Goal: Information Seeking & Learning: Learn about a topic

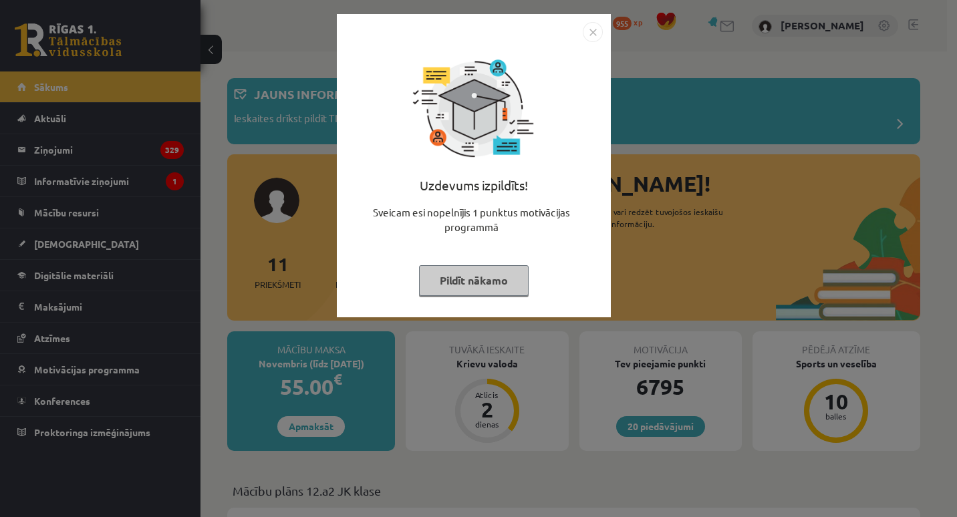
click at [452, 283] on button "Pildīt nākamo" at bounding box center [474, 280] width 110 height 31
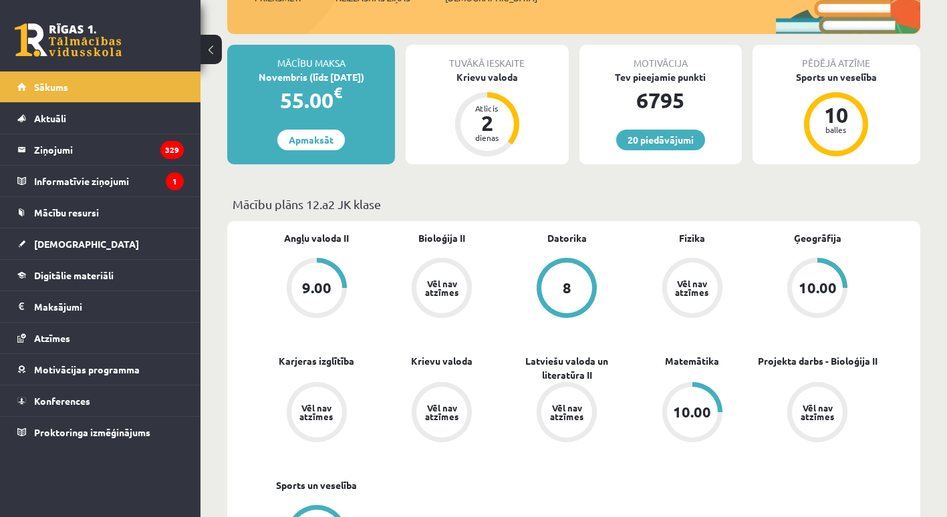
scroll to position [287, 0]
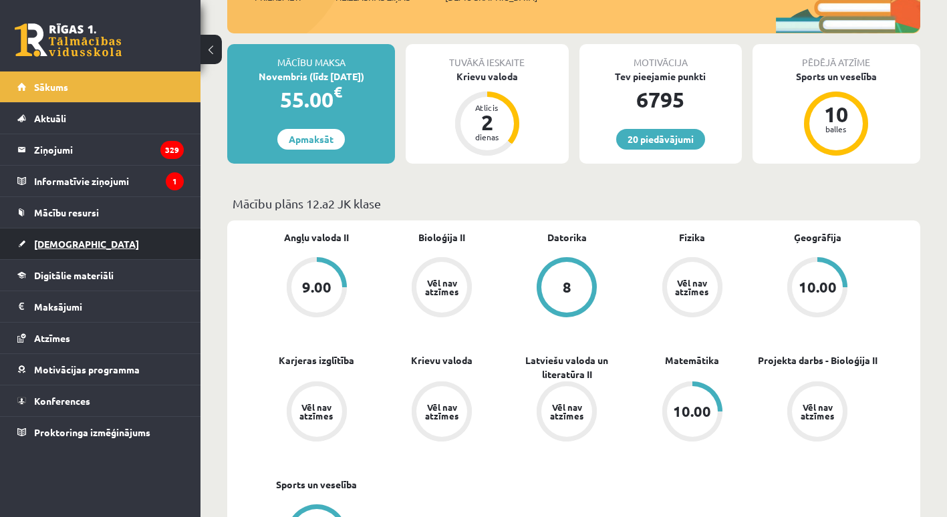
click at [55, 241] on span "[DEMOGRAPHIC_DATA]" at bounding box center [86, 244] width 105 height 12
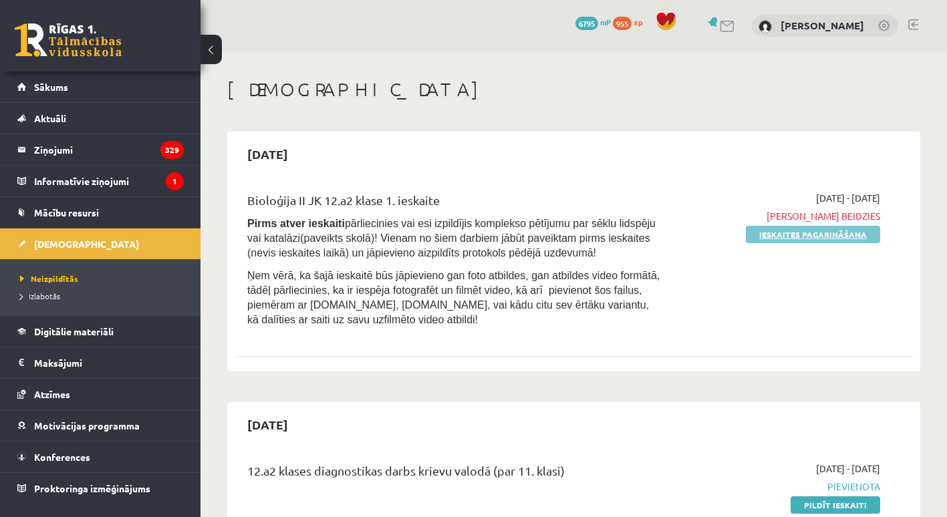
click at [804, 235] on link "Ieskaites pagarināšana" at bounding box center [813, 234] width 134 height 17
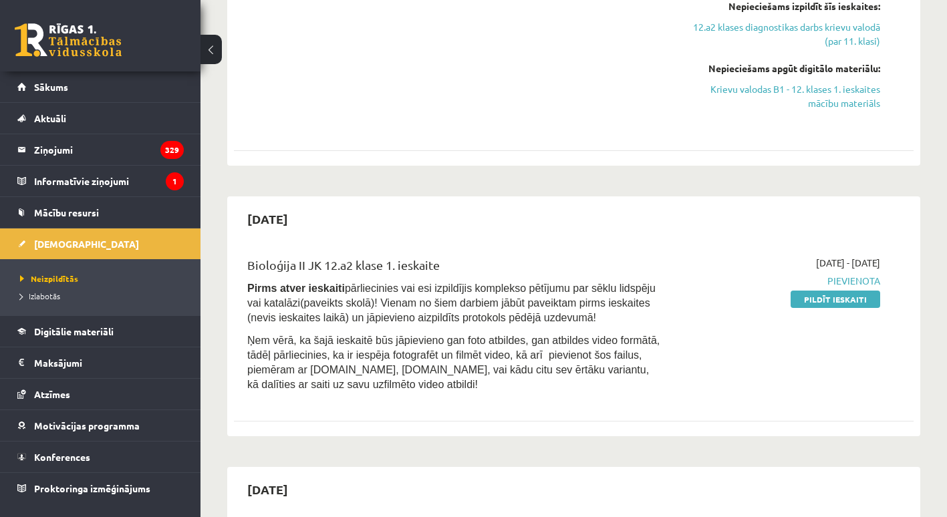
scroll to position [333, 0]
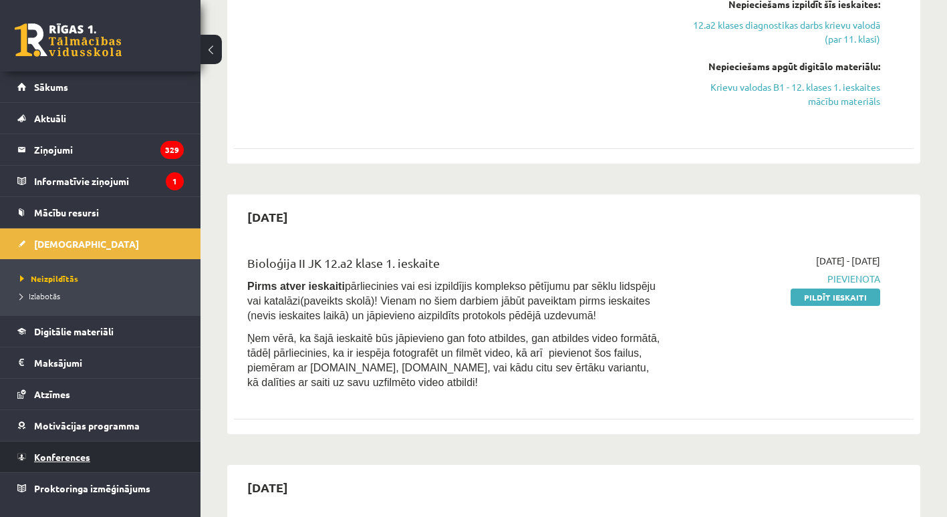
click at [85, 454] on span "Konferences" at bounding box center [62, 457] width 56 height 12
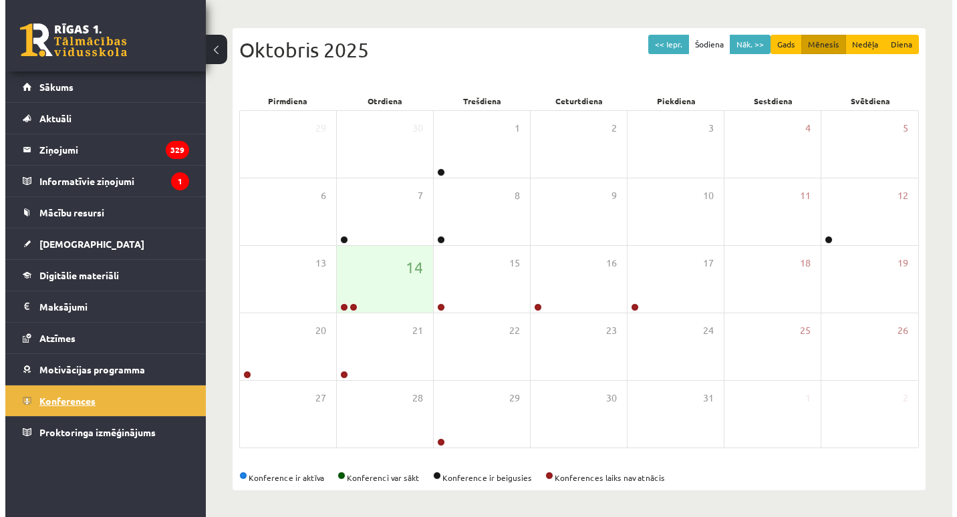
scroll to position [121, 0]
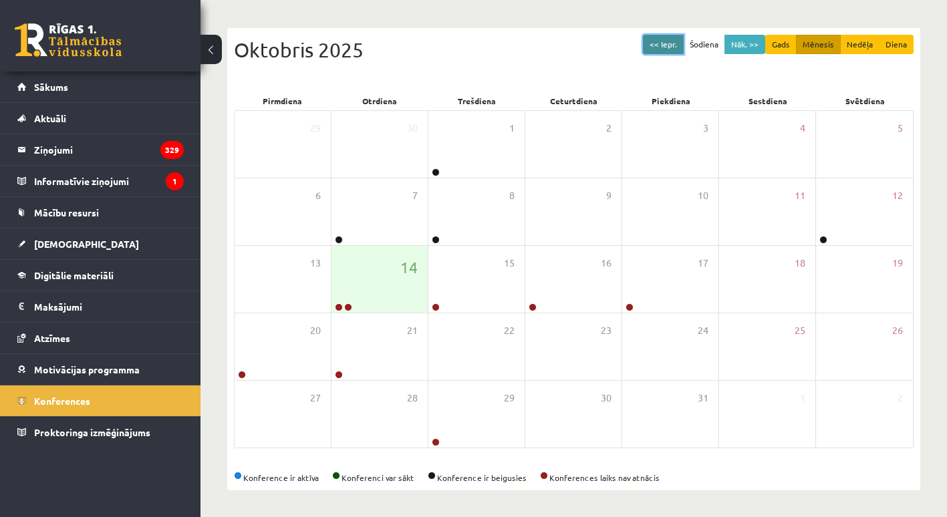
click at [665, 40] on button "<< Iepr." at bounding box center [663, 44] width 41 height 19
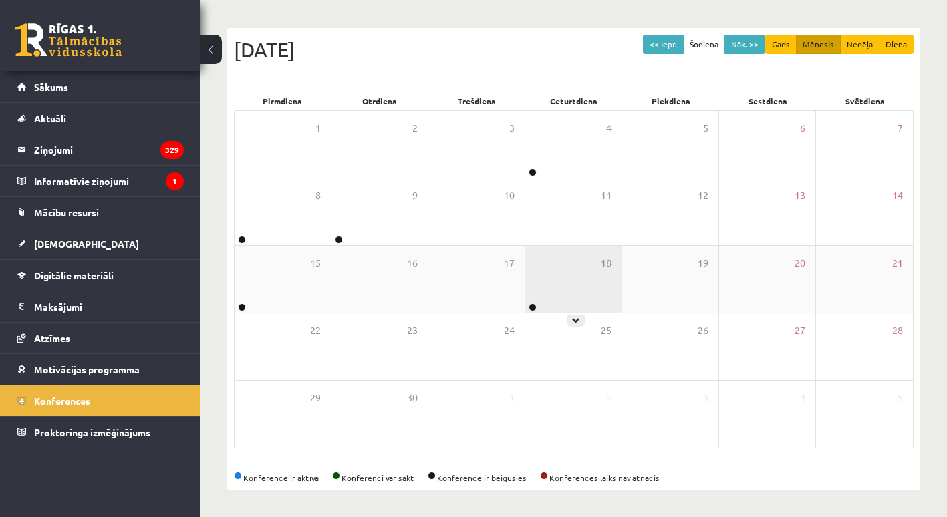
click at [563, 277] on div "18" at bounding box center [573, 279] width 96 height 67
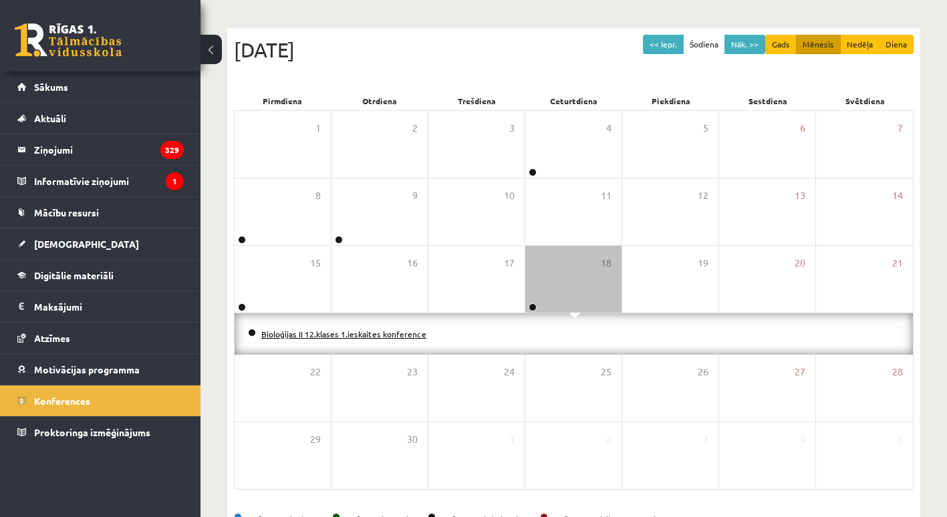
click at [366, 334] on link "Bioloģijas II 12.klases 1.ieskaites konference" at bounding box center [343, 334] width 165 height 11
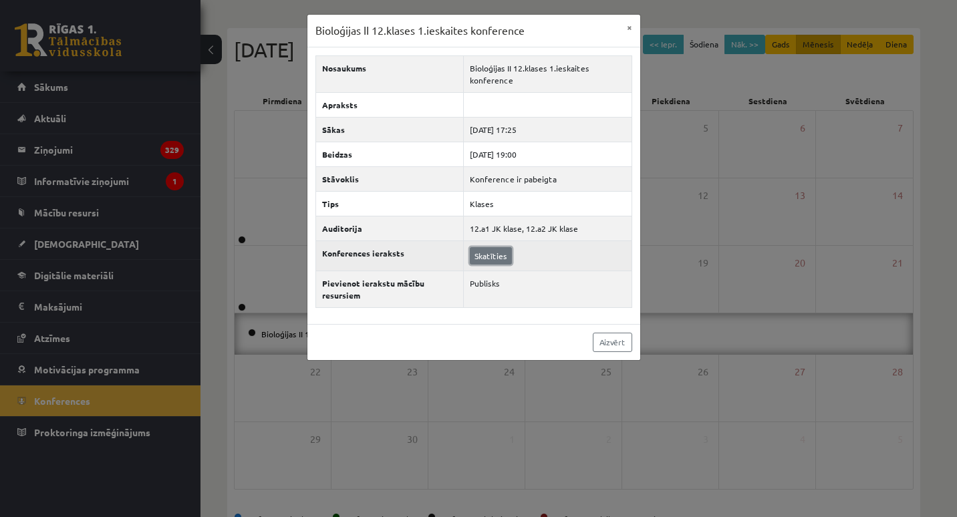
click at [487, 255] on link "Skatīties" at bounding box center [491, 255] width 42 height 17
